Goal: Navigation & Orientation: Find specific page/section

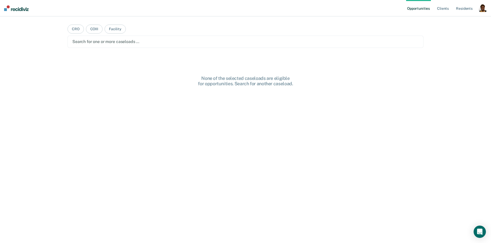
click at [483, 12] on div "button" at bounding box center [483, 8] width 8 height 8
click at [445, 20] on link "Profile" at bounding box center [462, 21] width 41 height 4
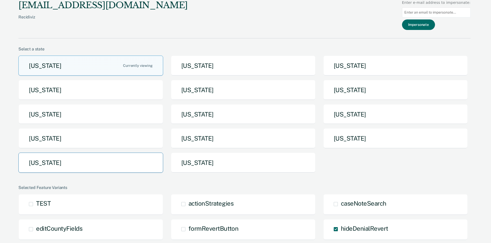
click at [107, 157] on button "[US_STATE]" at bounding box center [90, 162] width 145 height 20
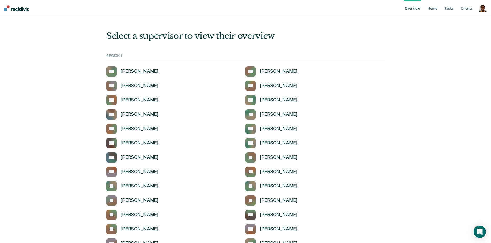
click at [488, 13] on nav "Overview Home Tasks Client s Profile How it works Log Out" at bounding box center [245, 8] width 491 height 16
click at [461, 9] on link "Client s" at bounding box center [467, 8] width 14 height 16
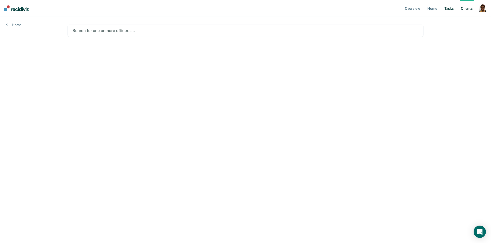
click at [452, 9] on link "Tasks" at bounding box center [448, 8] width 11 height 16
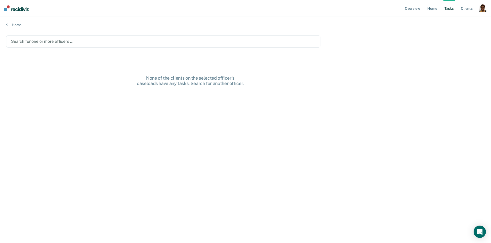
click at [482, 10] on div "button" at bounding box center [483, 8] width 8 height 8
click at [450, 26] on link "How it works" at bounding box center [462, 27] width 41 height 4
